Goal: Task Accomplishment & Management: Complete application form

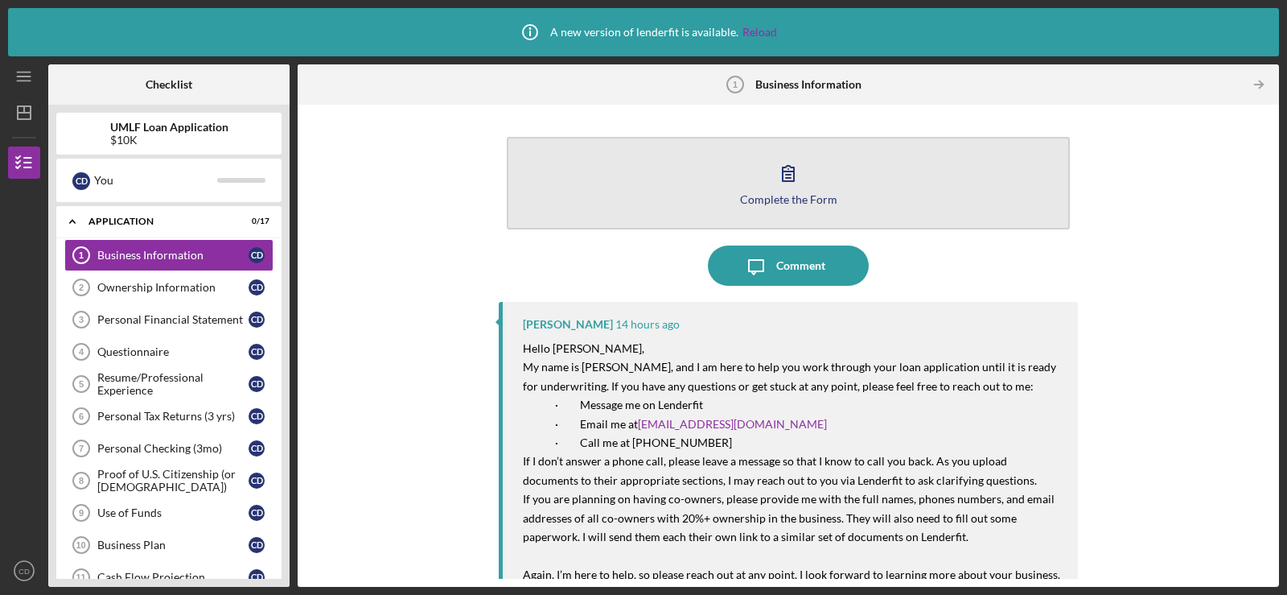
click at [766, 188] on button "Complete the Form Form" at bounding box center [788, 183] width 563 height 93
click at [839, 179] on button "Complete the Form Form" at bounding box center [788, 183] width 563 height 93
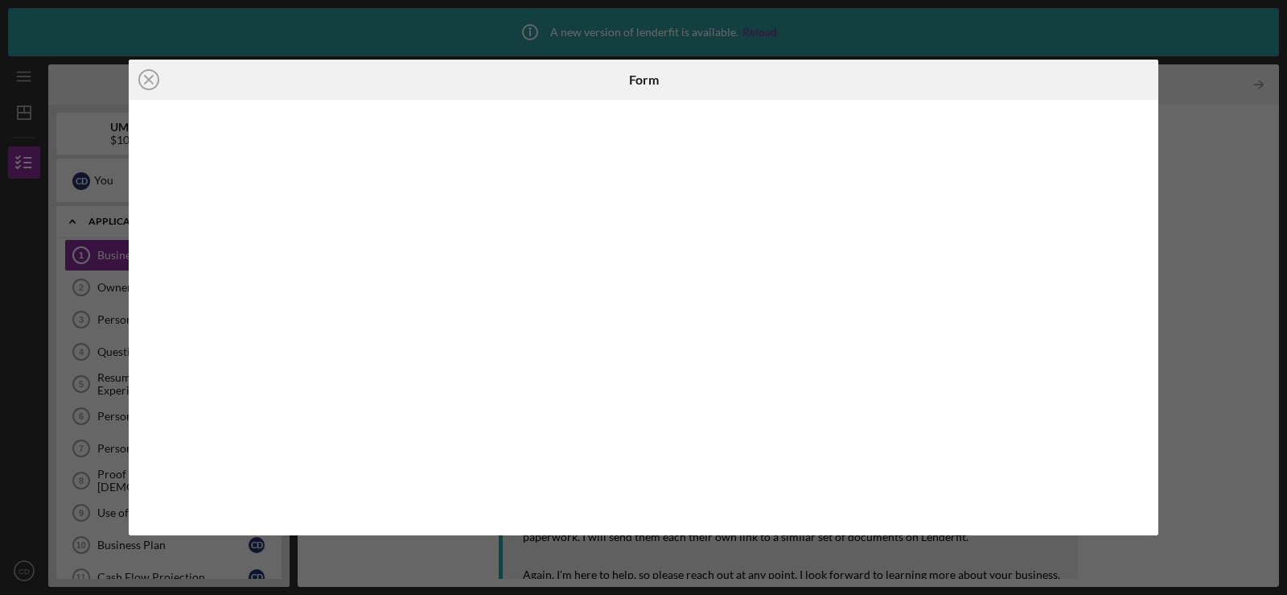
click at [1174, 191] on div "Icon/Close Form" at bounding box center [643, 297] width 1287 height 595
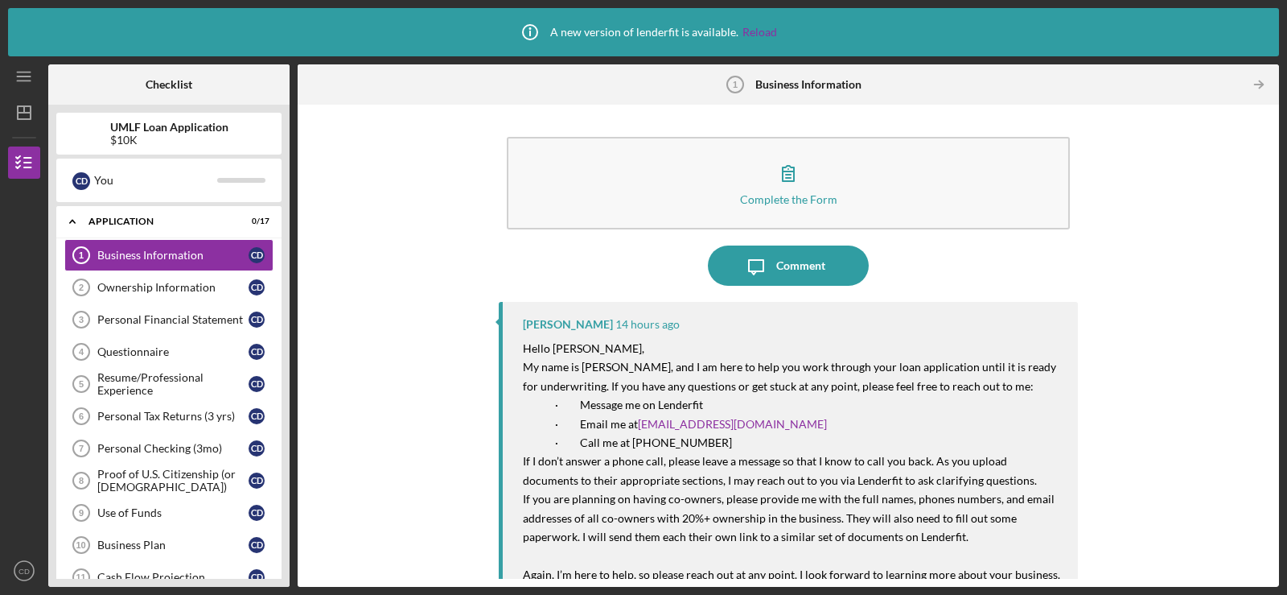
scroll to position [210, 0]
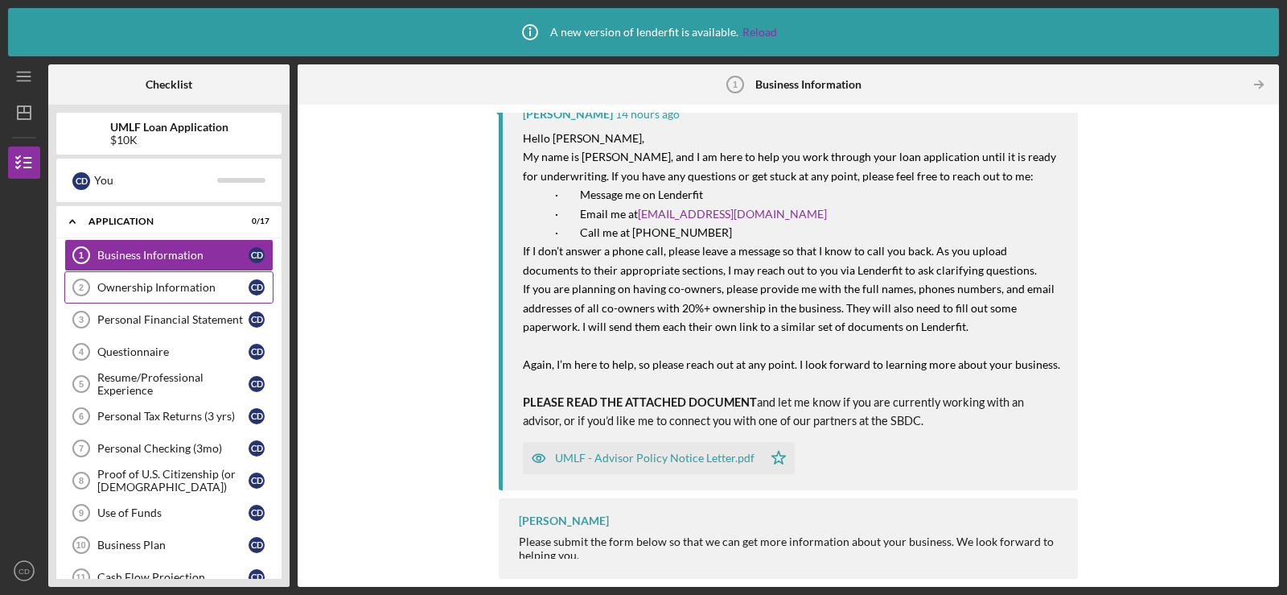
click at [127, 292] on div "Ownership Information" at bounding box center [172, 287] width 151 height 13
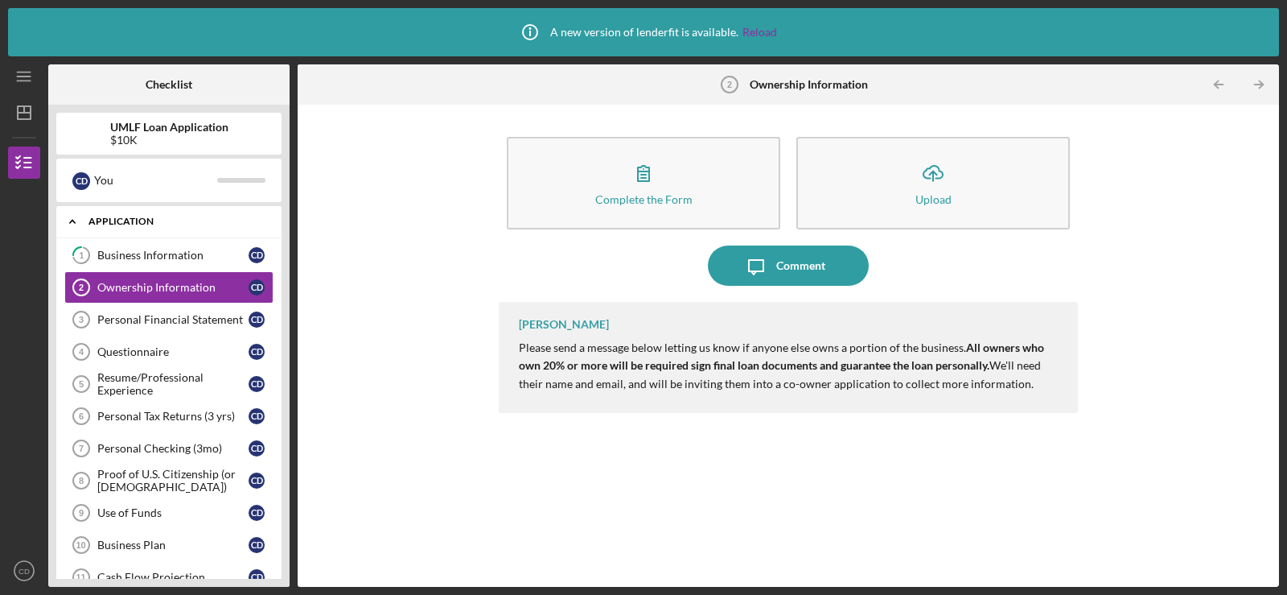
click at [154, 235] on div "Icon/Expander Application 0 / 17" at bounding box center [168, 221] width 225 height 33
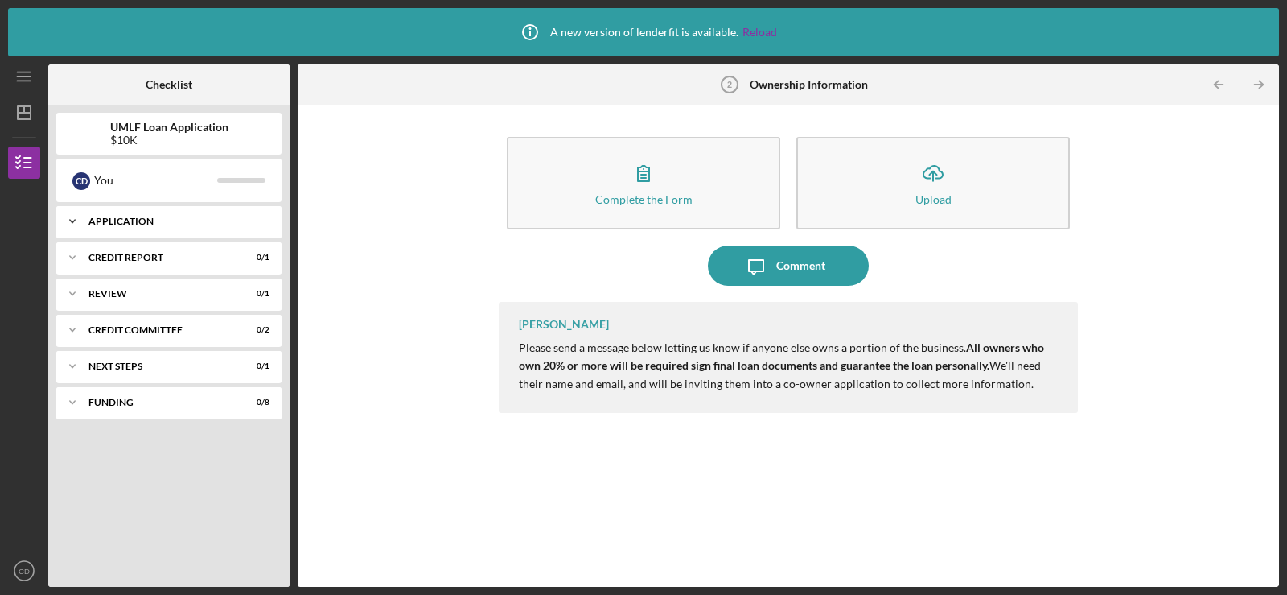
click at [139, 226] on div "Icon/Expander Application 0 / 17" at bounding box center [168, 221] width 225 height 32
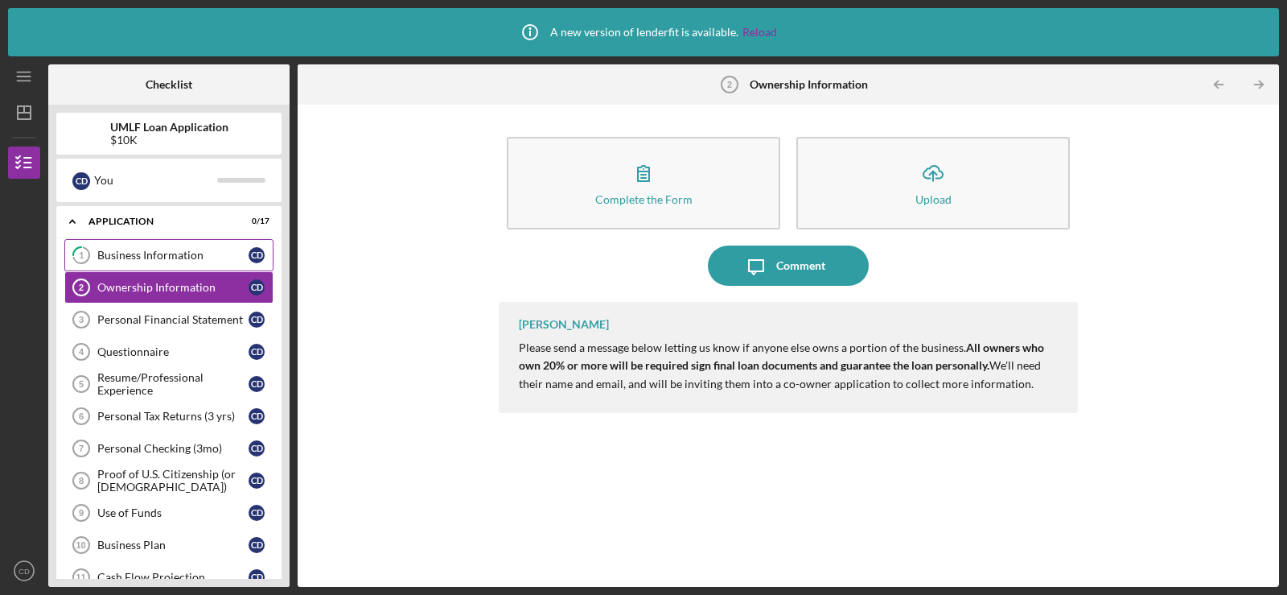
click at [142, 254] on div "Business Information" at bounding box center [172, 255] width 151 height 13
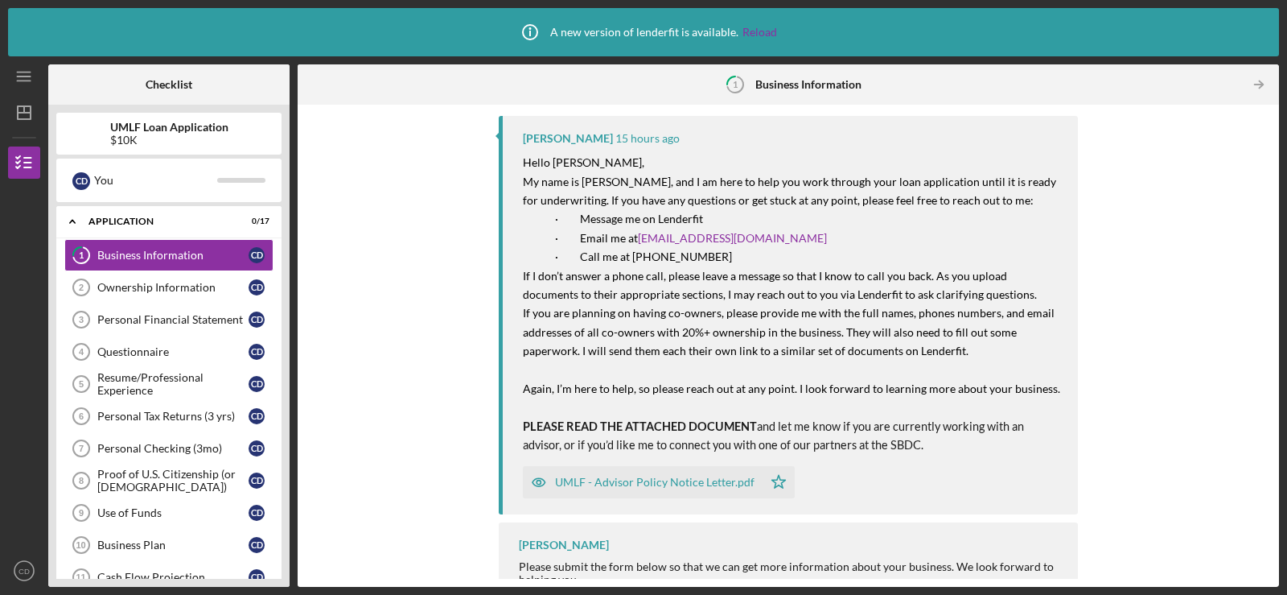
scroll to position [315, 0]
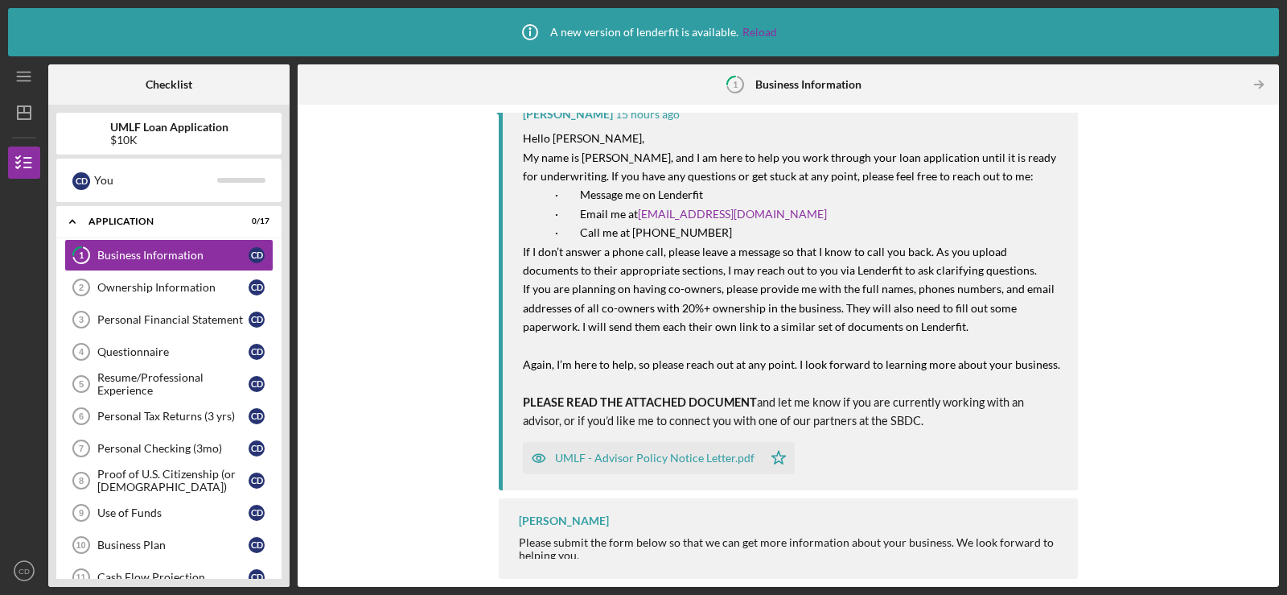
click at [655, 554] on div "Please submit the form below so that we can get more information about your bus…" at bounding box center [790, 549] width 543 height 26
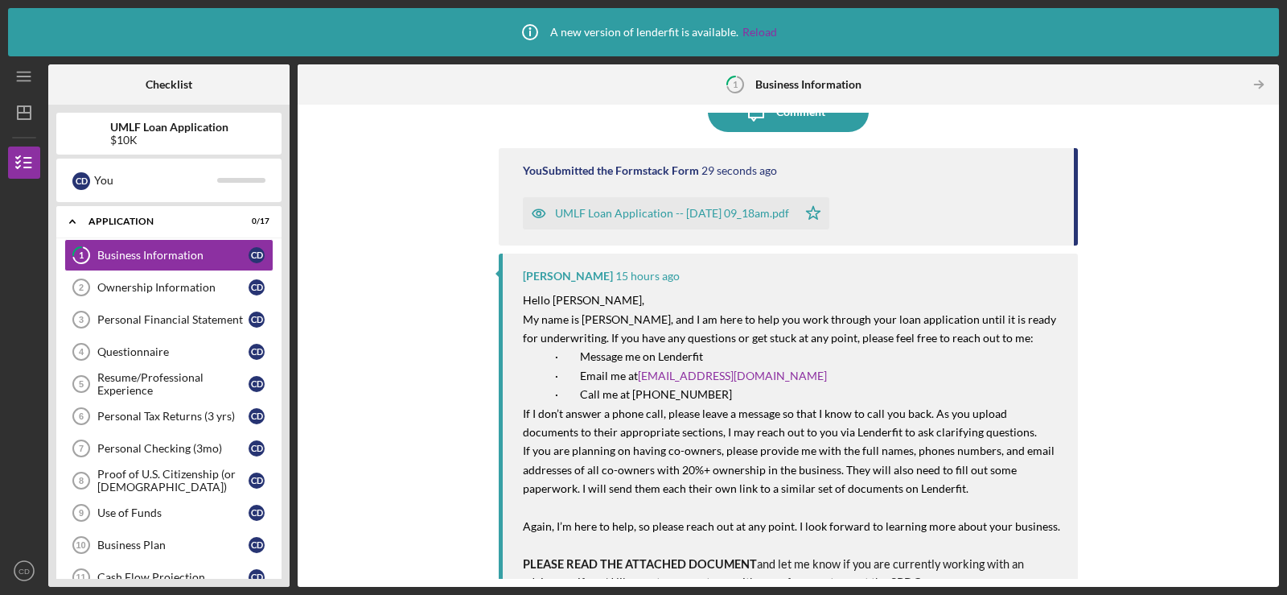
scroll to position [0, 0]
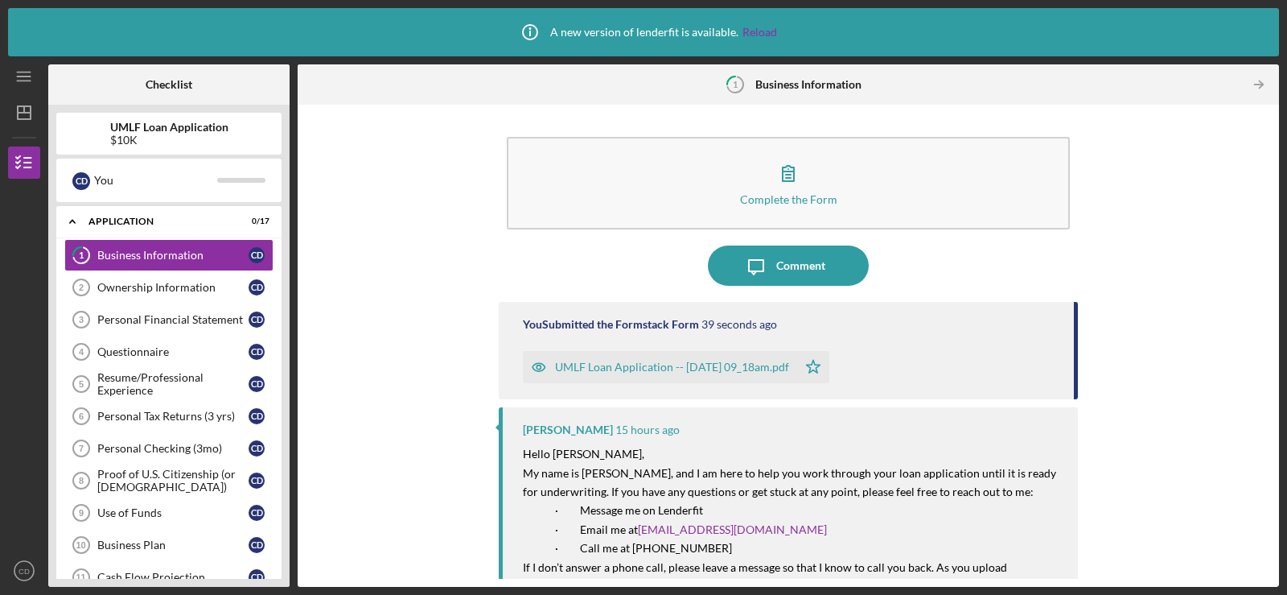
click at [703, 368] on div "UMLF Loan Application -- [DATE] 09_18am.pdf" at bounding box center [672, 366] width 234 height 13
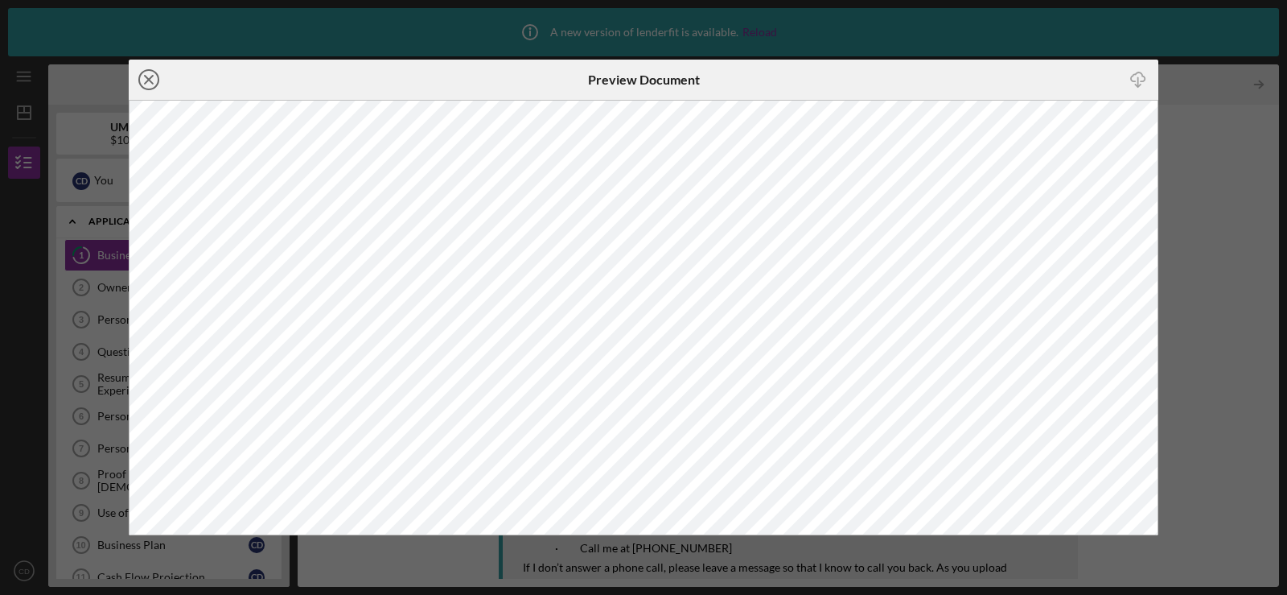
click at [154, 80] on icon "Icon/Close" at bounding box center [149, 80] width 40 height 40
